Goal: Information Seeking & Learning: Check status

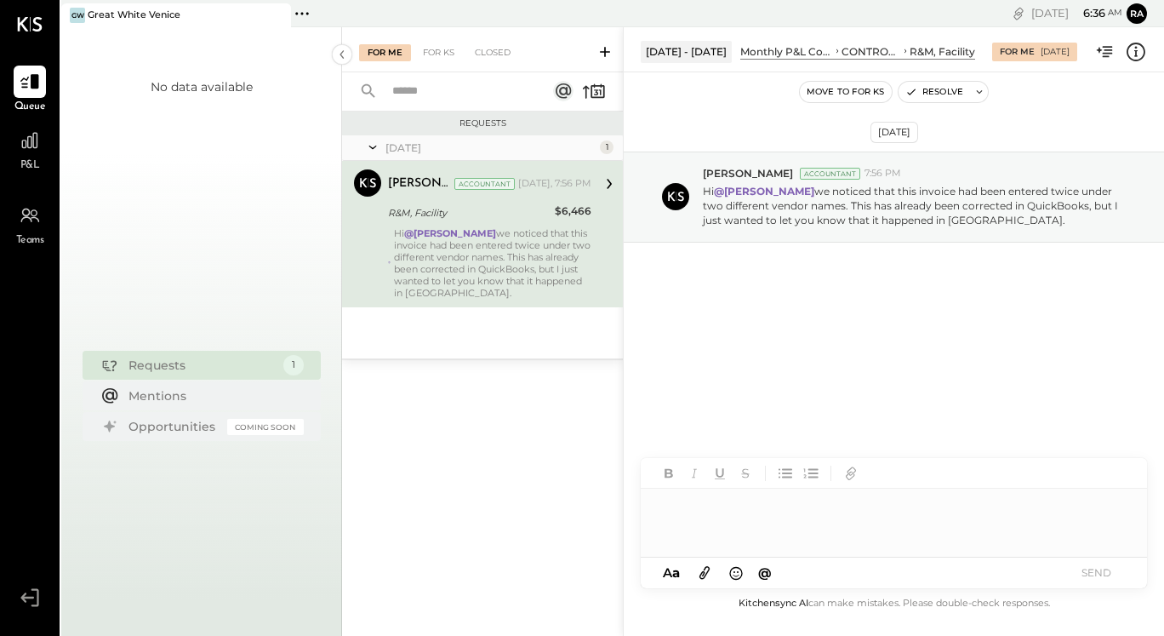
click at [544, 217] on div "R&M, Facility" at bounding box center [469, 212] width 162 height 17
click at [767, 202] on p "Hi @[PERSON_NAME] we noticed that this invoice had been entered twice under two…" at bounding box center [915, 205] width 425 height 43
click at [613, 184] on icon at bounding box center [609, 184] width 22 height 22
click at [31, 155] on div at bounding box center [30, 140] width 32 height 32
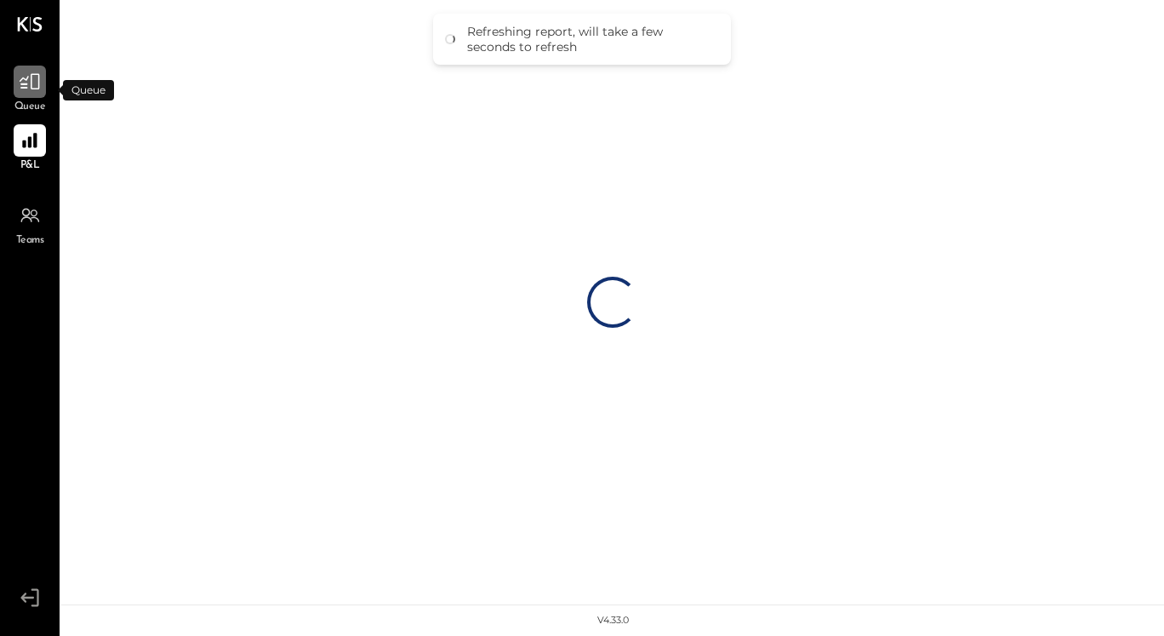
click at [29, 97] on div at bounding box center [30, 82] width 32 height 32
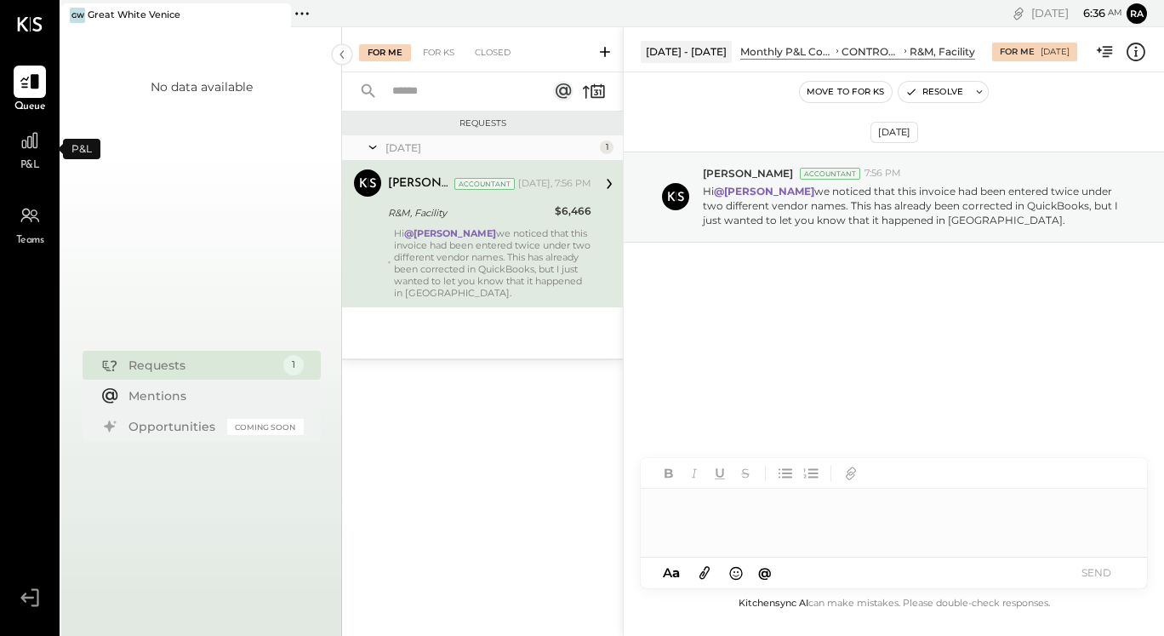
click at [34, 157] on div "P&L" at bounding box center [30, 148] width 32 height 49
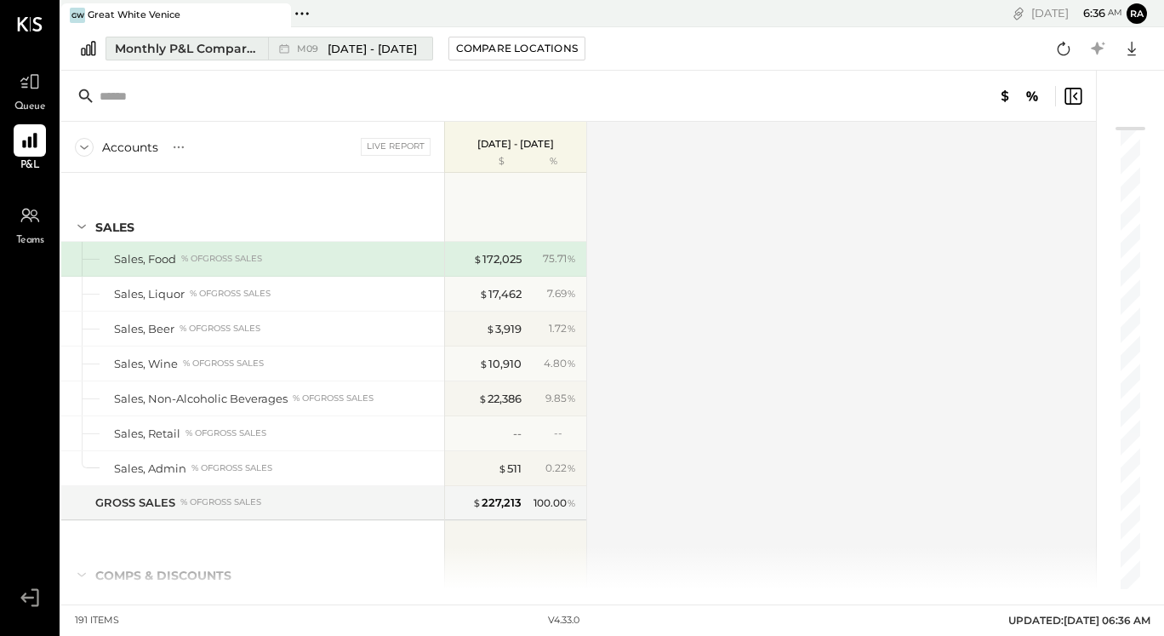
click at [376, 42] on span "[DATE] - [DATE]" at bounding box center [372, 49] width 89 height 16
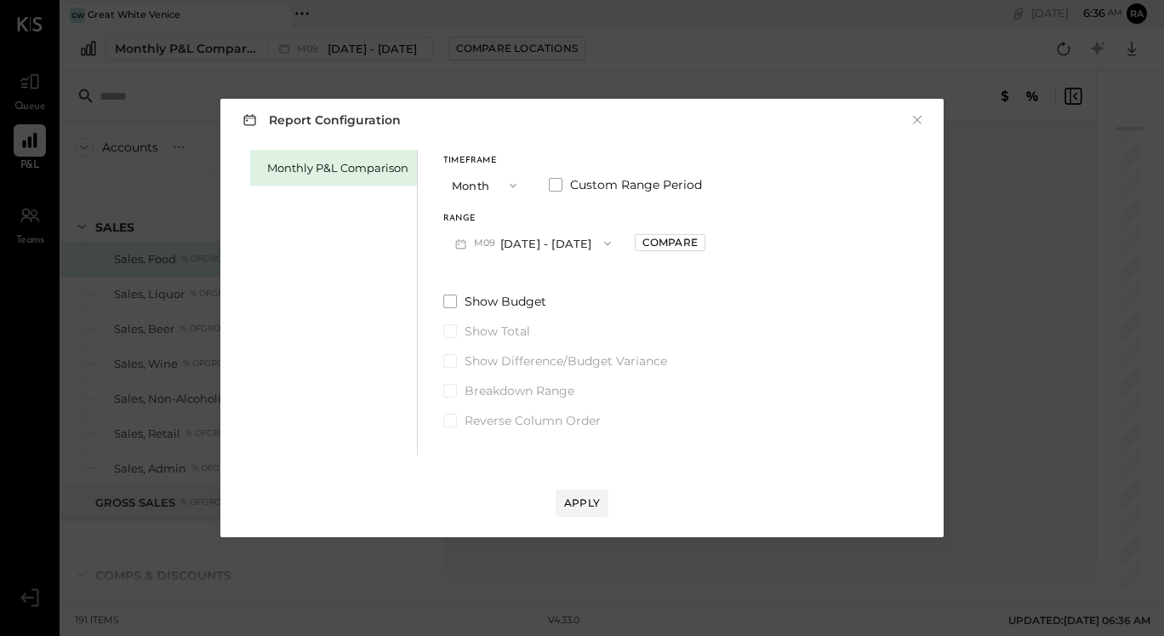
click at [505, 242] on button "M09 [DATE] - [DATE]" at bounding box center [533, 242] width 180 height 31
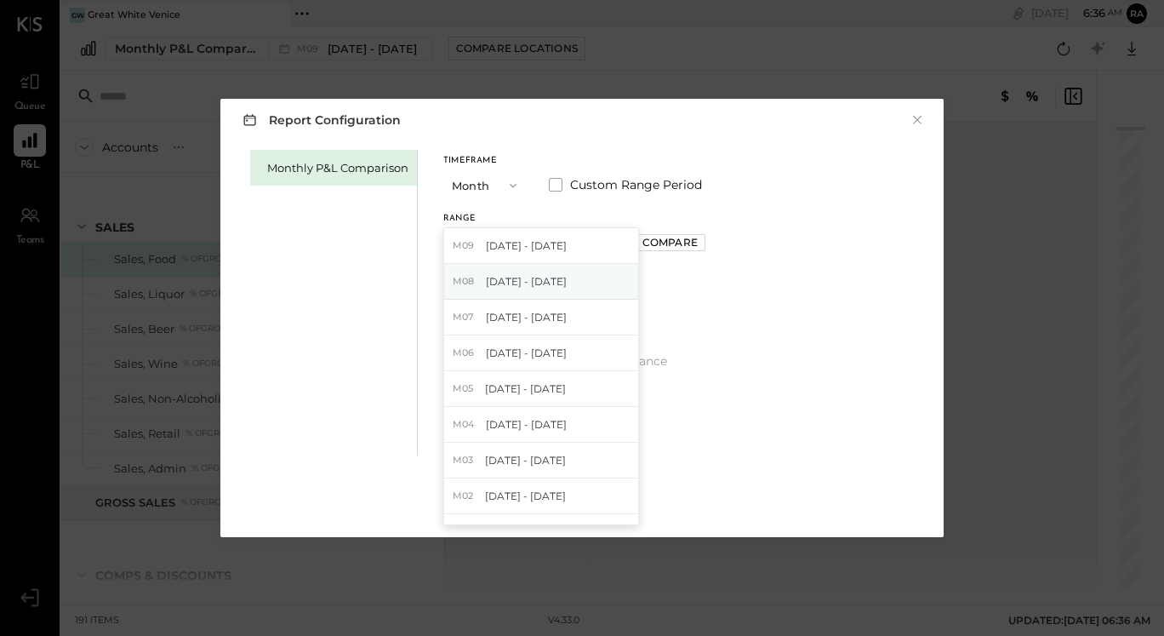
click at [507, 280] on span "[DATE] - [DATE]" at bounding box center [526, 281] width 81 height 14
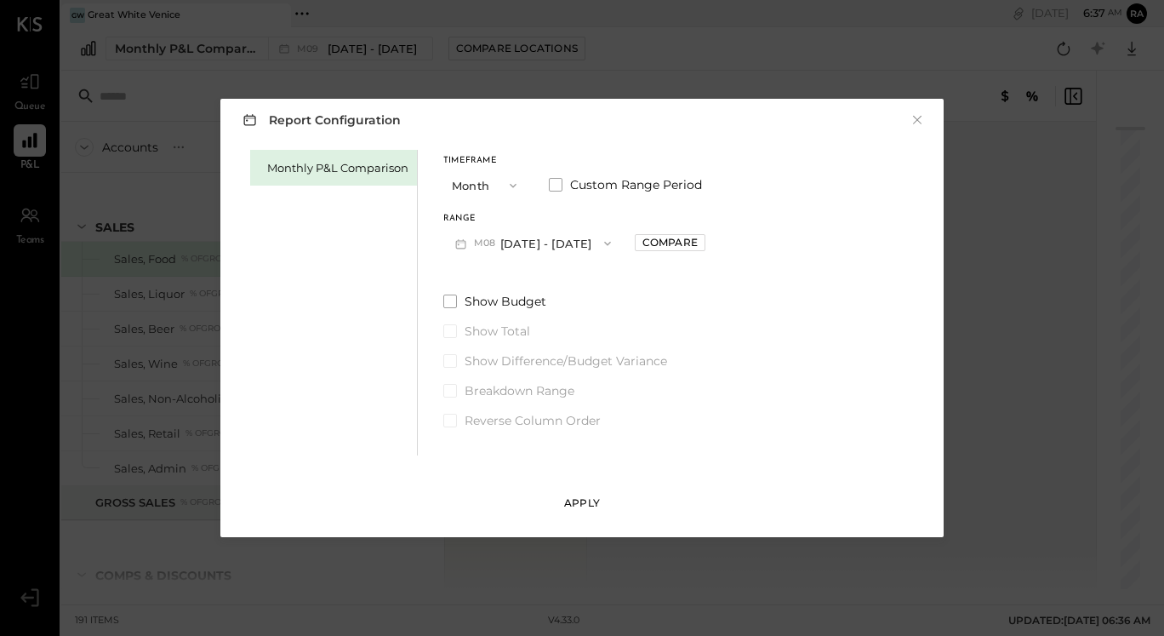
click at [579, 506] on div "Apply" at bounding box center [582, 502] width 36 height 14
